Goal: Answer question/provide support

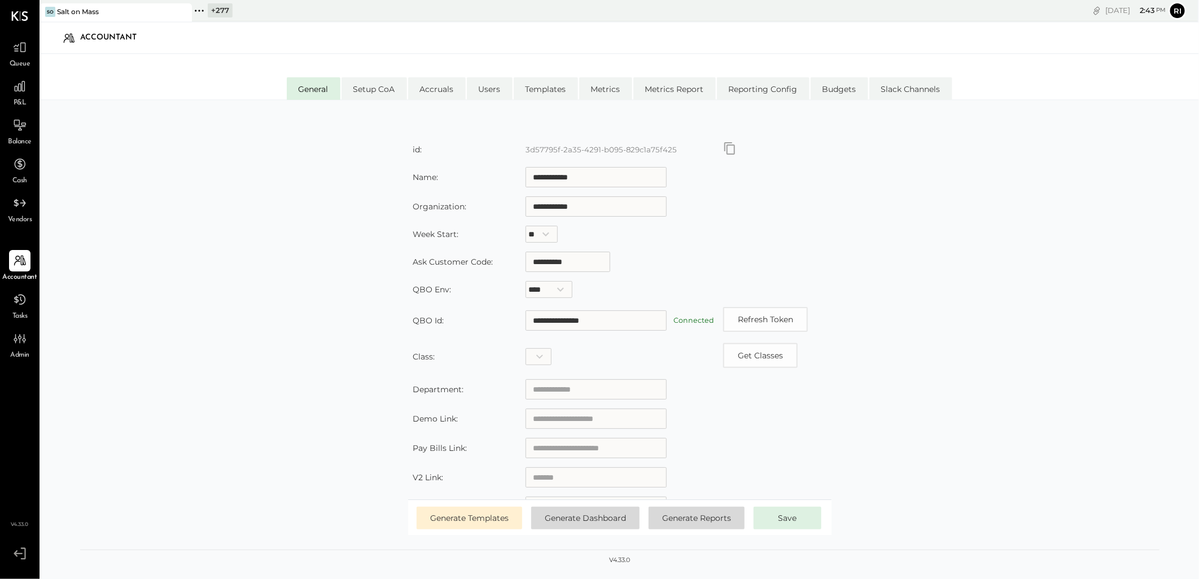
drag, startPoint x: 217, startPoint y: 12, endPoint x: 212, endPoint y: 20, distance: 8.6
click at [216, 14] on div "+ 277" at bounding box center [220, 10] width 25 height 14
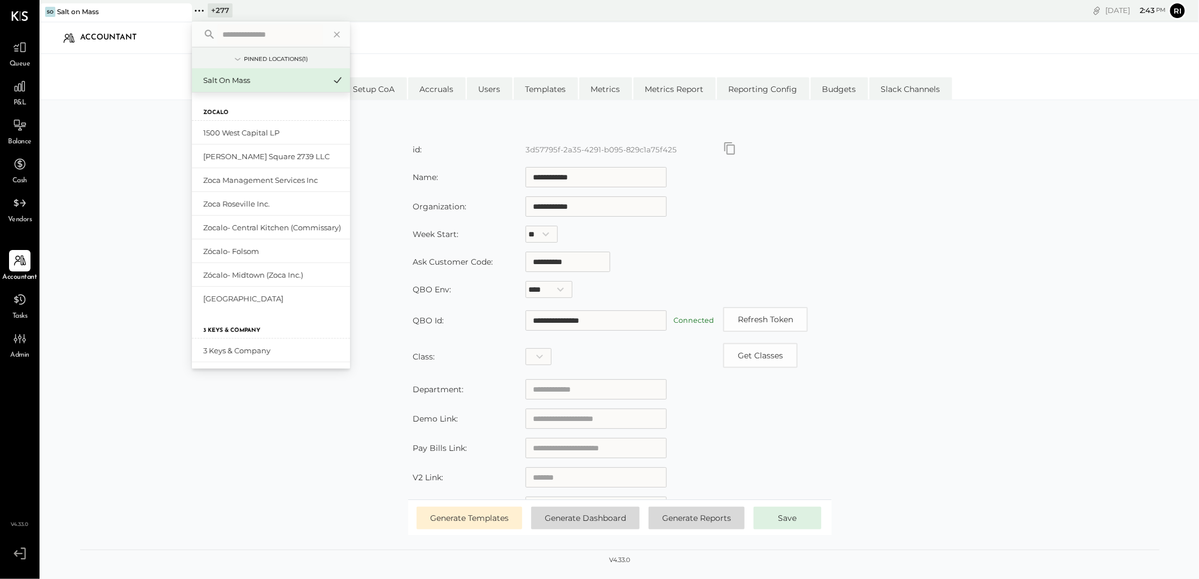
click at [236, 30] on input "text" at bounding box center [270, 34] width 105 height 20
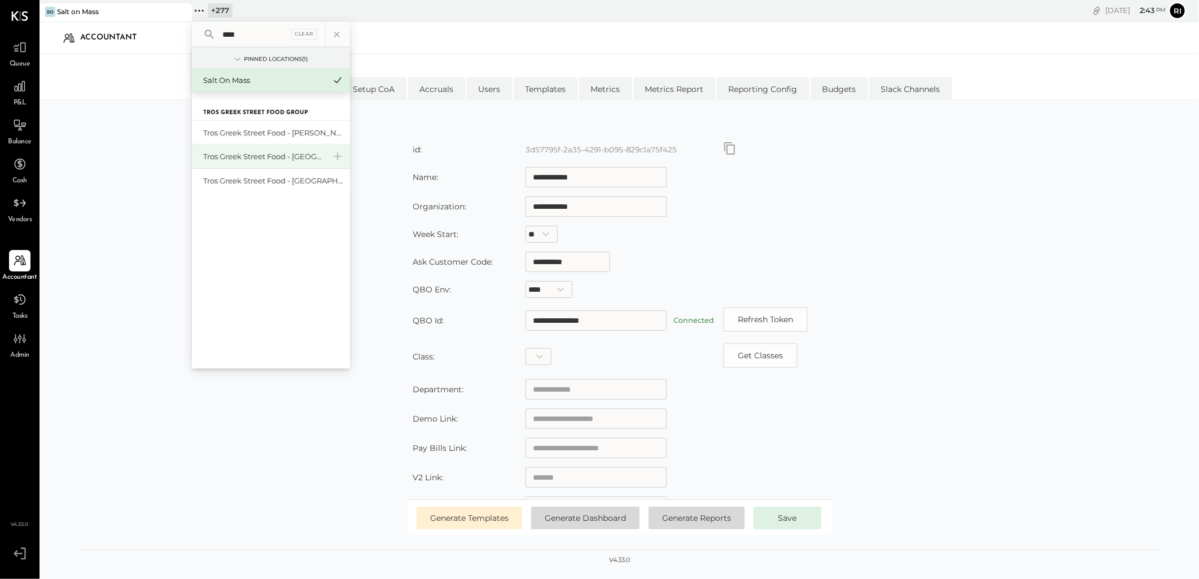
type input "****"
click at [283, 151] on div "Tros Greek Street Food - [GEOGRAPHIC_DATA]" at bounding box center [264, 156] width 122 height 11
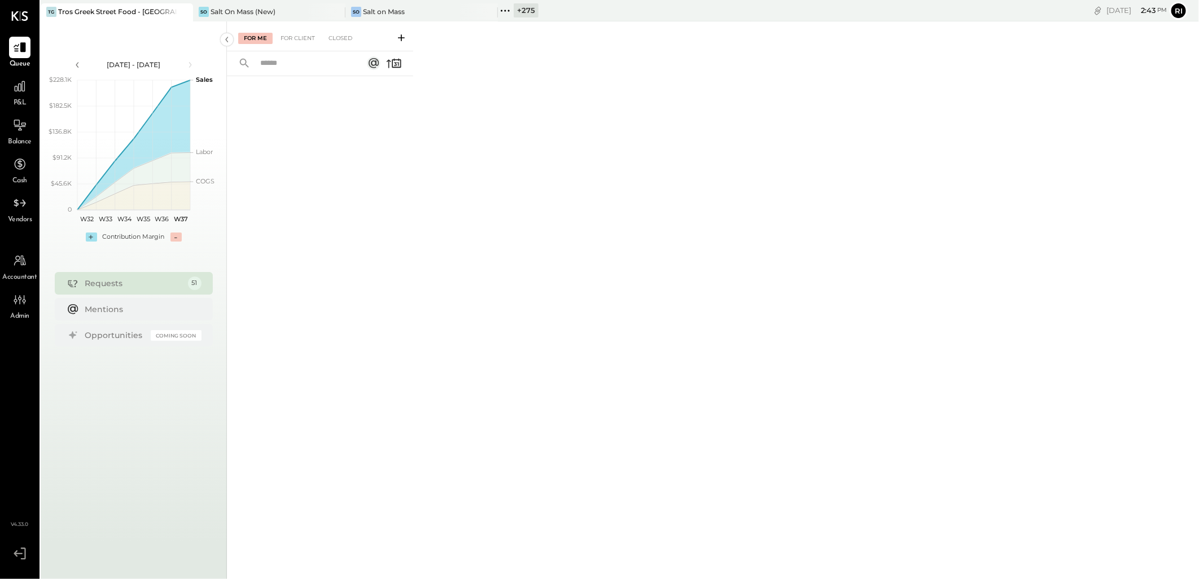
click at [273, 34] on div "For Me For Client Closed" at bounding box center [298, 38] width 120 height 11
click at [290, 34] on div "For Client" at bounding box center [298, 38] width 46 height 11
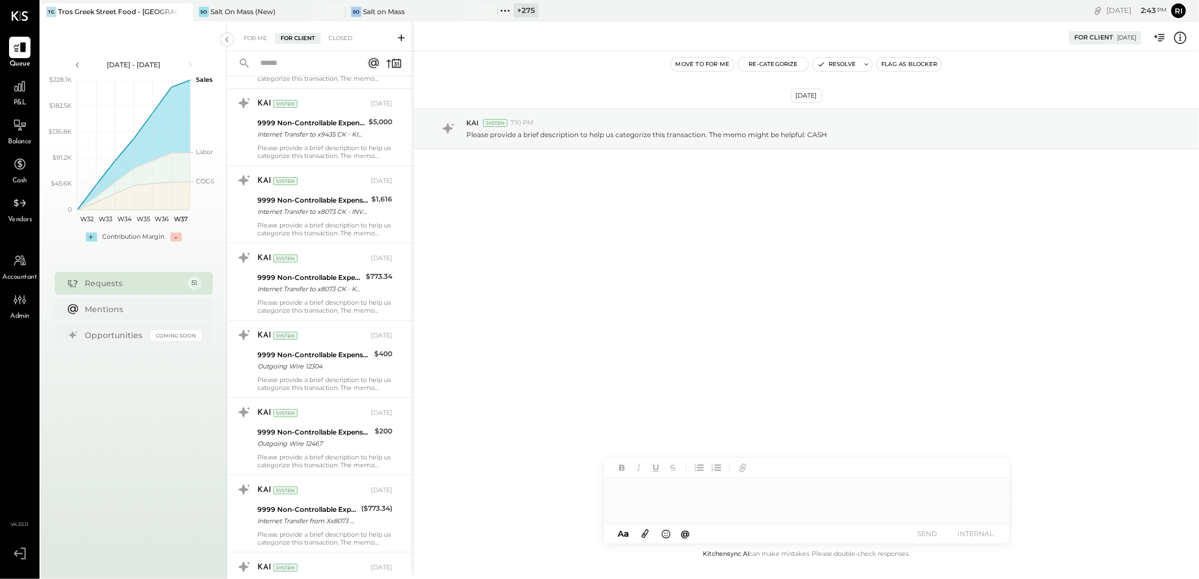
scroll to position [2320, 0]
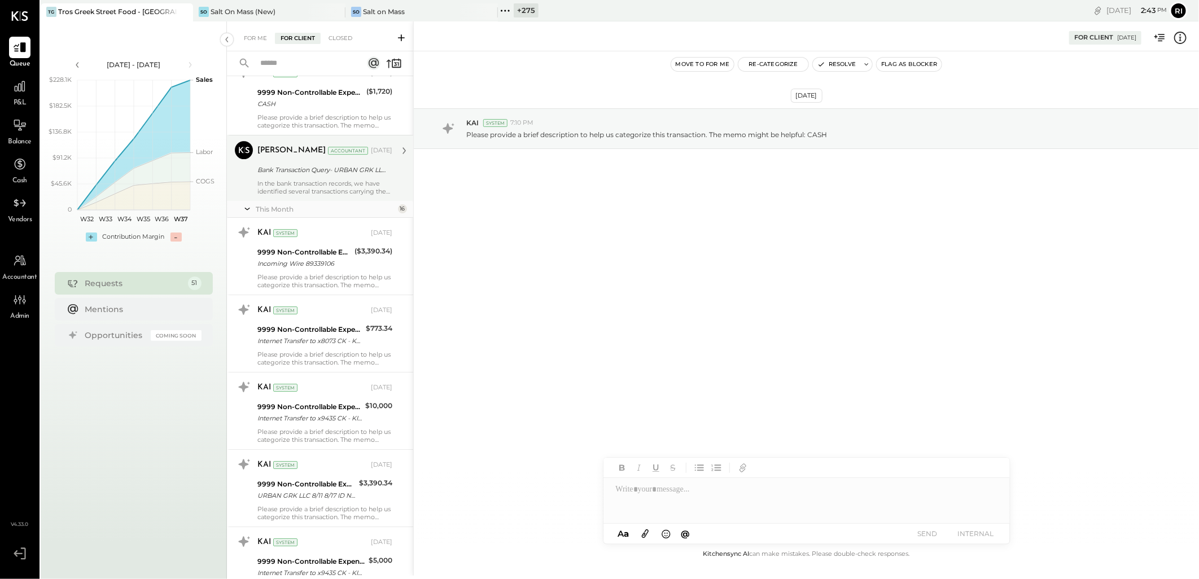
click at [320, 179] on div "Vikesh Darji Accountant Aug 28, 2025 Bank Transaction Query- URBAN GRK LLC ****…" at bounding box center [324, 168] width 135 height 54
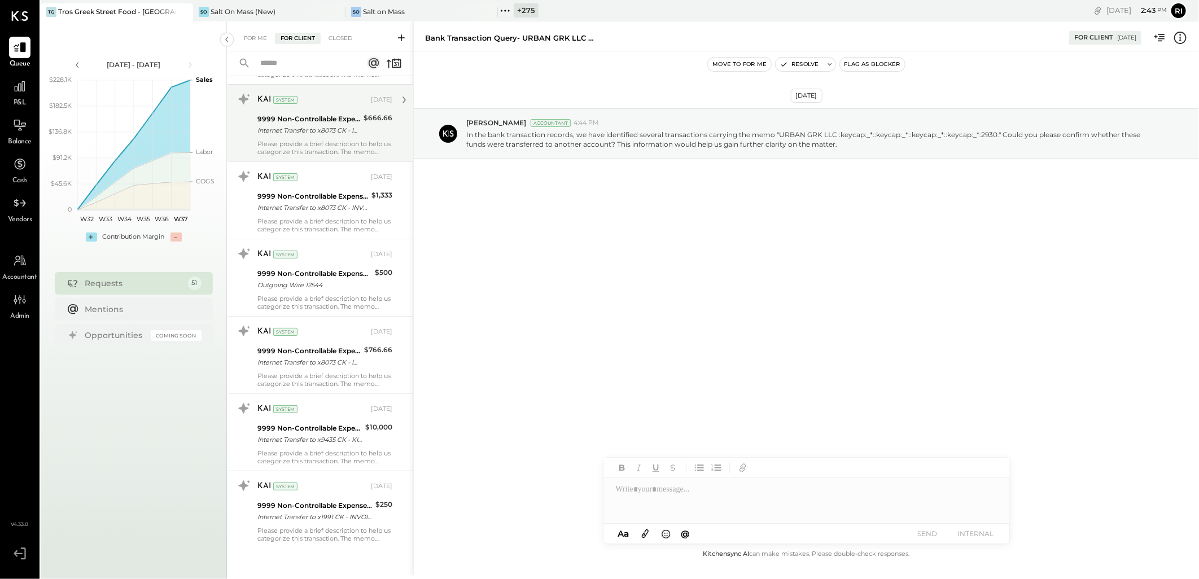
scroll to position [3235, 0]
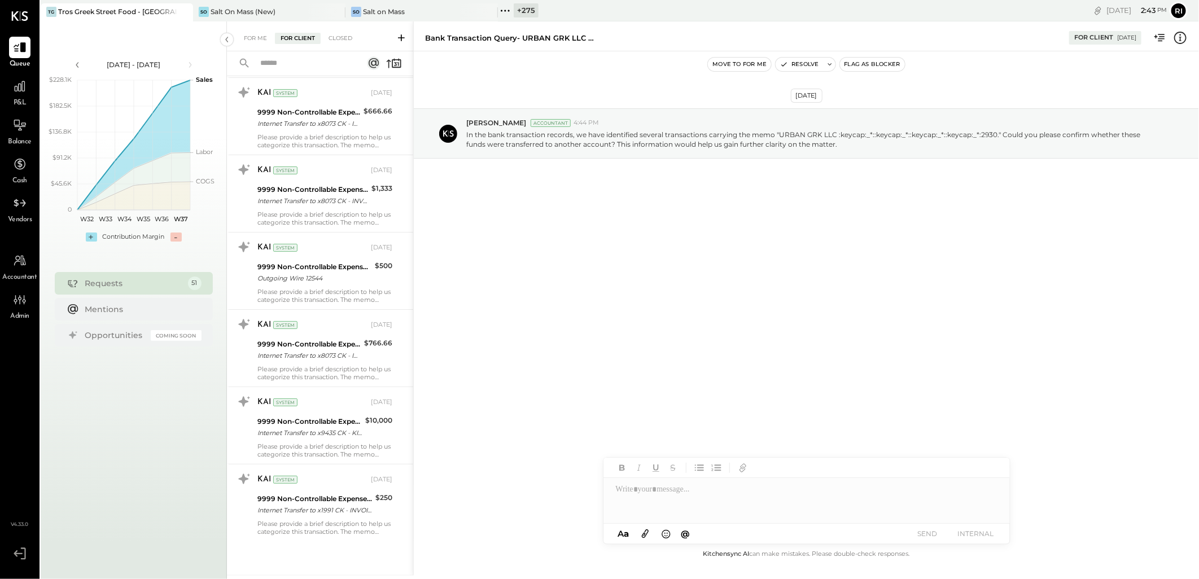
click at [572, 362] on div "Aug 28th, 2025 Vikesh Darji Accountant 4:44 PM In the bank transaction records,…" at bounding box center [806, 299] width 785 height 496
click at [575, 378] on div "Aug 28th, 2025 Vikesh Darji Accountant 4:44 PM In the bank transaction records,…" at bounding box center [806, 299] width 785 height 496
